Goal: Transaction & Acquisition: Purchase product/service

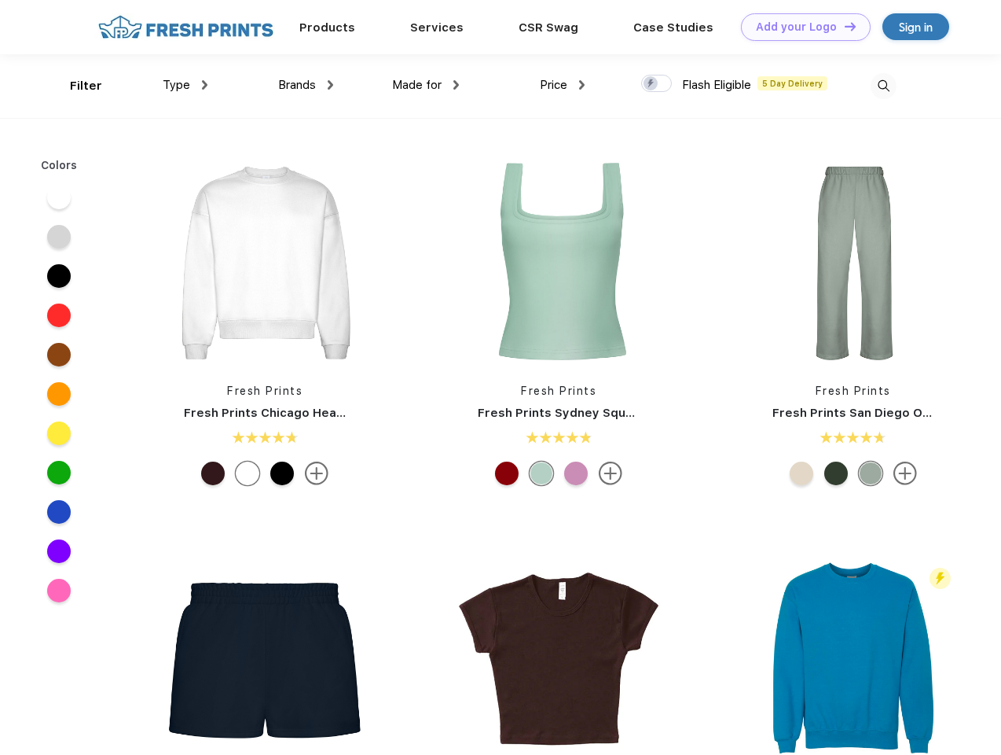
click at [800, 27] on link "Add your Logo Design Tool" at bounding box center [806, 27] width 130 height 28
click at [0, 0] on div "Design Tool" at bounding box center [0, 0] width 0 height 0
click at [843, 26] on link "Add your Logo Design Tool" at bounding box center [806, 27] width 130 height 28
click at [75, 86] on div "Filter" at bounding box center [86, 86] width 32 height 18
click at [186, 85] on span "Type" at bounding box center [177, 85] width 28 height 14
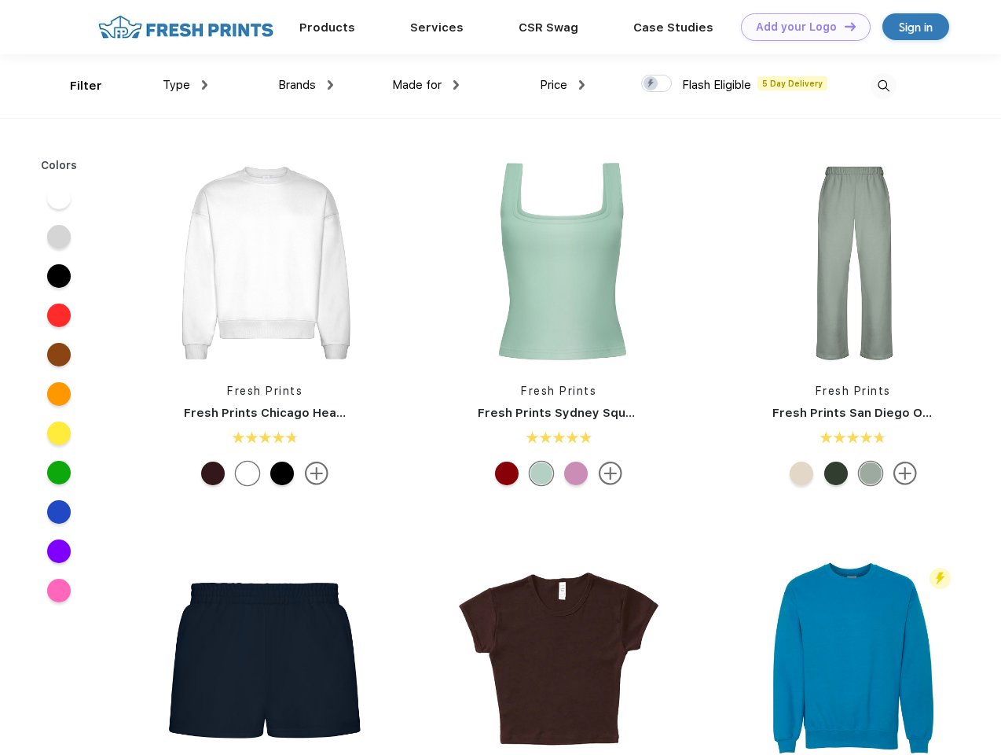
click at [306, 85] on span "Brands" at bounding box center [297, 85] width 38 height 14
click at [426, 85] on span "Made for" at bounding box center [417, 85] width 50 height 14
click at [563, 85] on span "Price" at bounding box center [554, 85] width 28 height 14
click at [657, 84] on div at bounding box center [656, 83] width 31 height 17
click at [652, 84] on input "checkbox" at bounding box center [646, 79] width 10 height 10
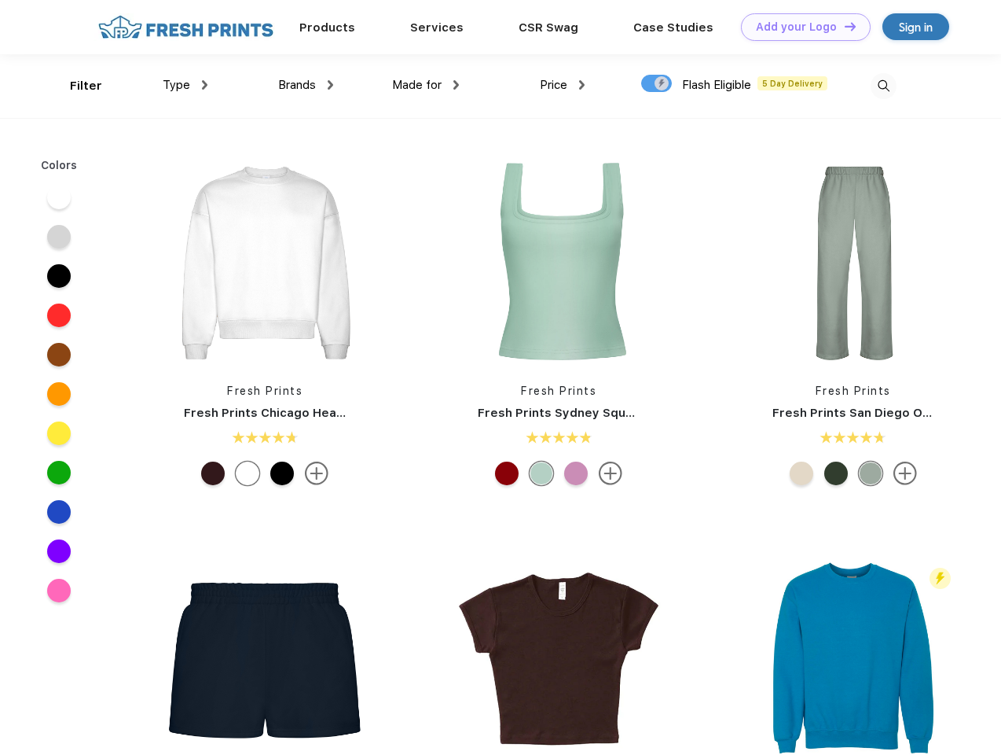
click at [884, 86] on img at bounding box center [884, 86] width 26 height 26
